Goal: Navigation & Orientation: Find specific page/section

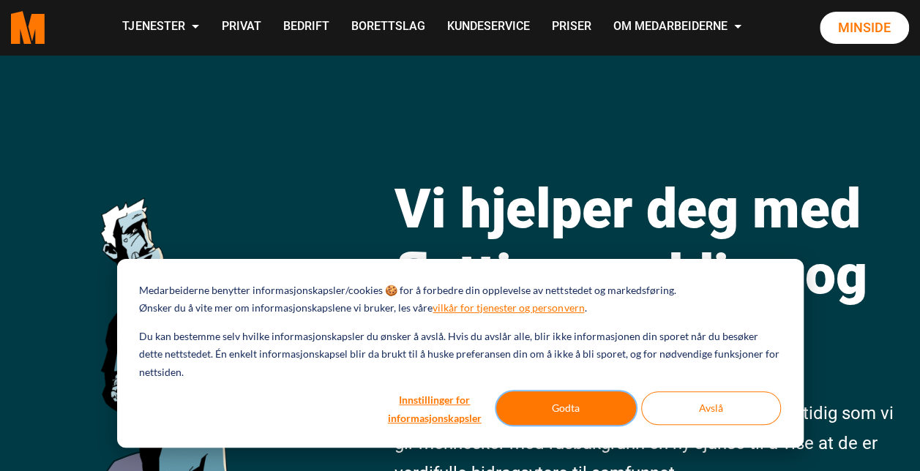
click at [536, 401] on button "Godta" at bounding box center [566, 408] width 140 height 34
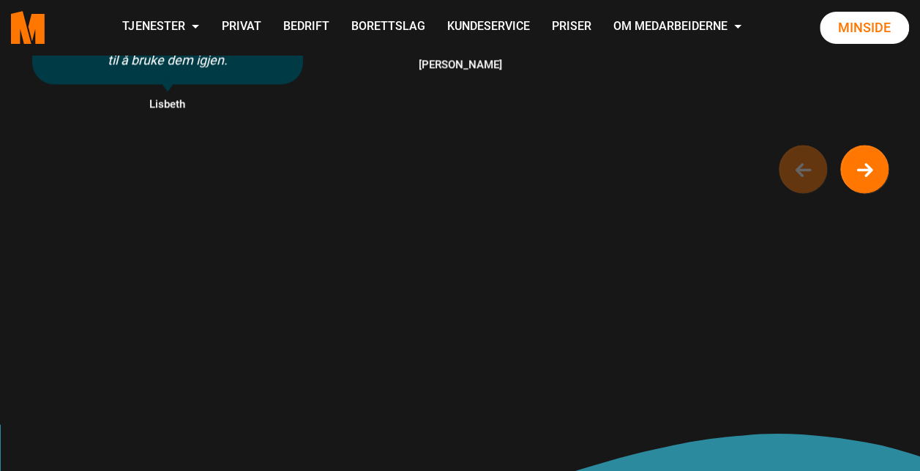
scroll to position [1317, 0]
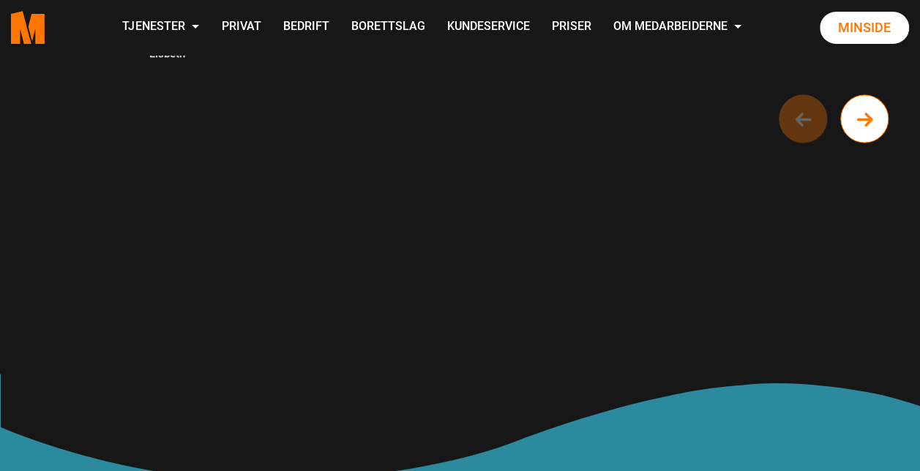
click at [866, 127] on circle "Next button of carousel" at bounding box center [865, 120] width 48 height 48
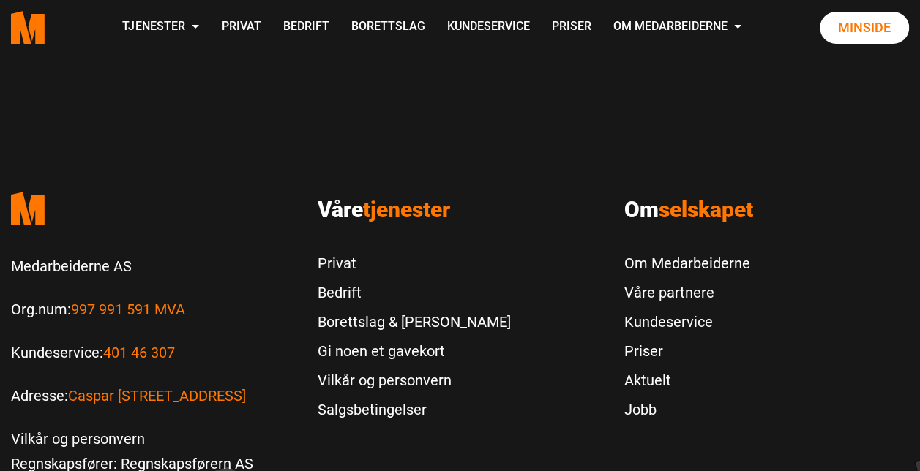
scroll to position [3025, 0]
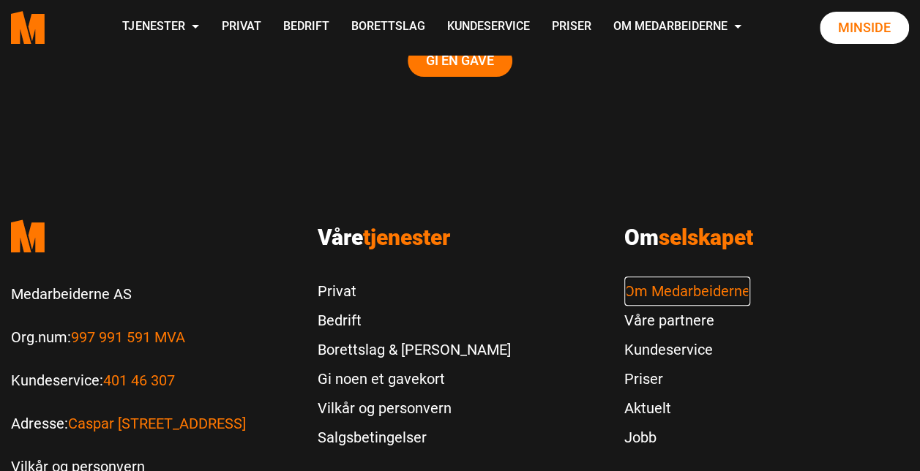
click at [717, 277] on link "Om Medarbeiderne" at bounding box center [687, 291] width 126 height 29
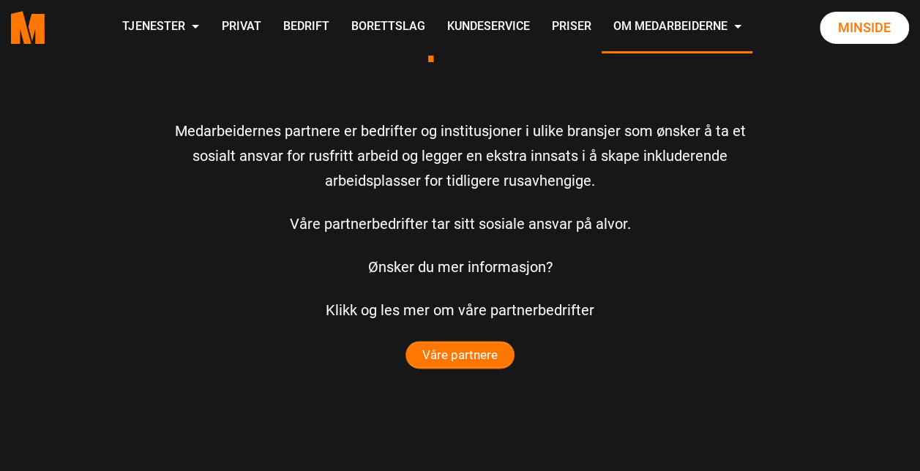
scroll to position [3570, 0]
